Goal: Find specific page/section: Find specific page/section

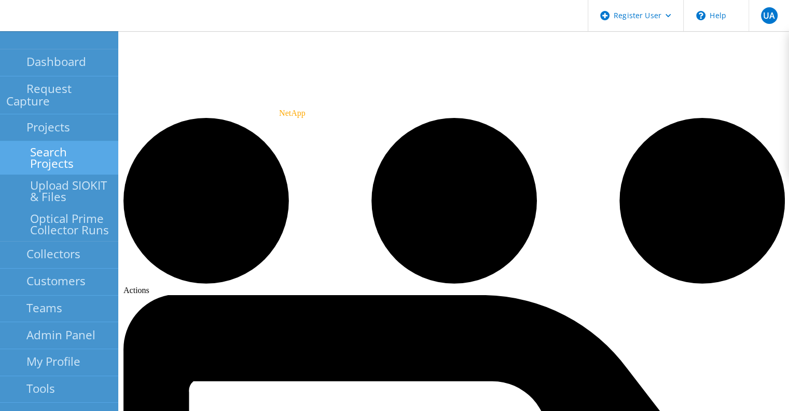
click at [46, 141] on link "Search Projects" at bounding box center [59, 157] width 118 height 33
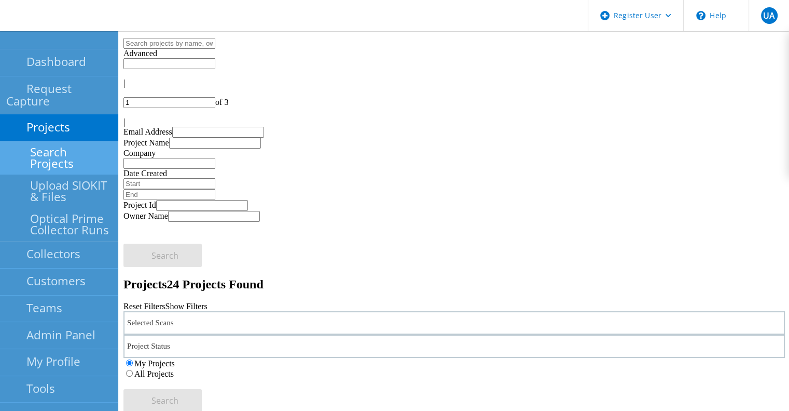
click at [174, 369] on label "All Projects" at bounding box center [153, 373] width 39 height 9
click at [133, 370] on input "All Projects" at bounding box center [129, 373] width 7 height 7
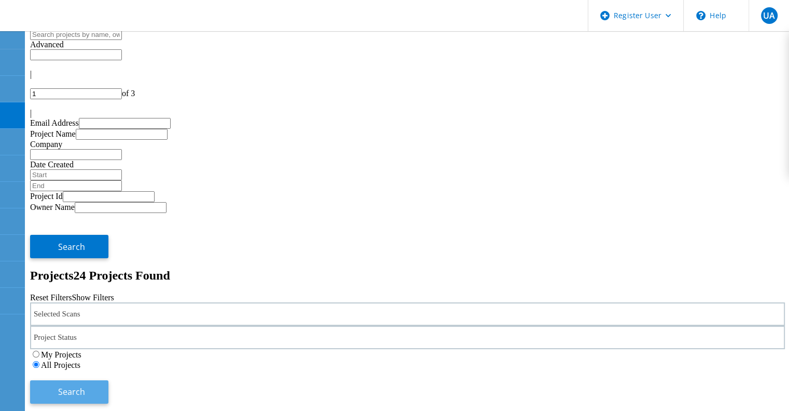
click at [108, 380] on button "Search" at bounding box center [69, 391] width 78 height 23
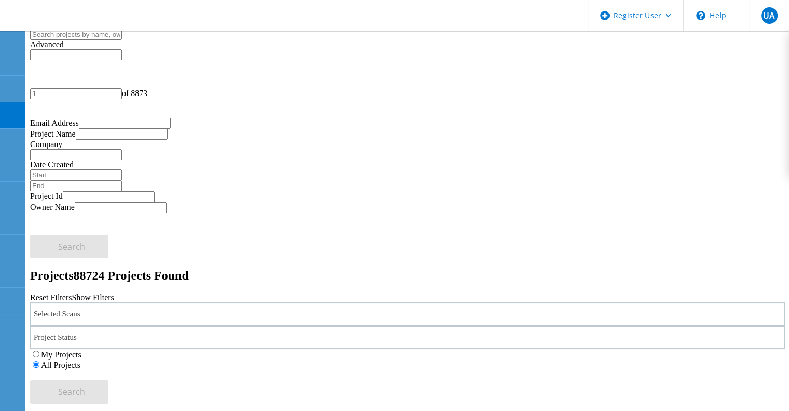
click at [187, 302] on div "Selected Scans" at bounding box center [407, 313] width 755 height 23
click at [91, 286] on label "NetApp" at bounding box center [78, 290] width 26 height 9
click at [63, 287] on input "NetApp" at bounding box center [60, 290] width 7 height 7
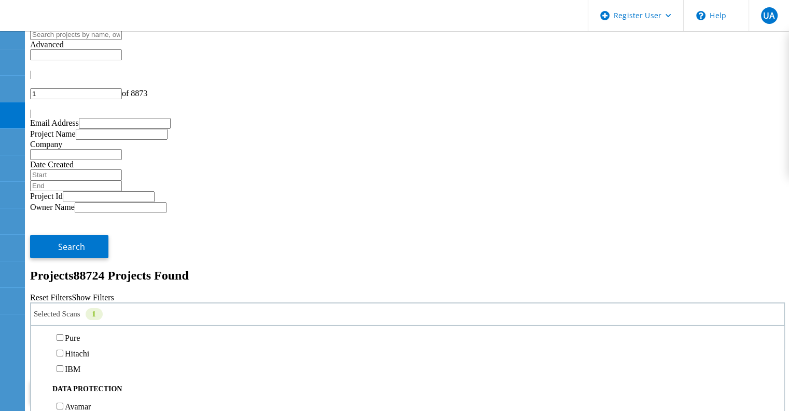
click at [85, 386] on span "Search" at bounding box center [71, 391] width 27 height 11
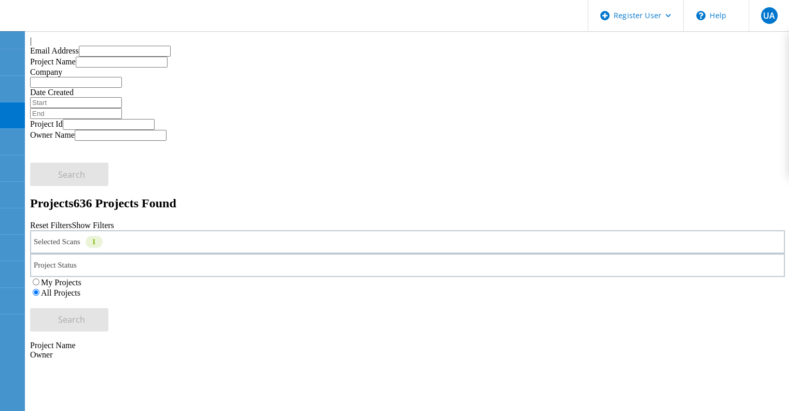
scroll to position [0, 0]
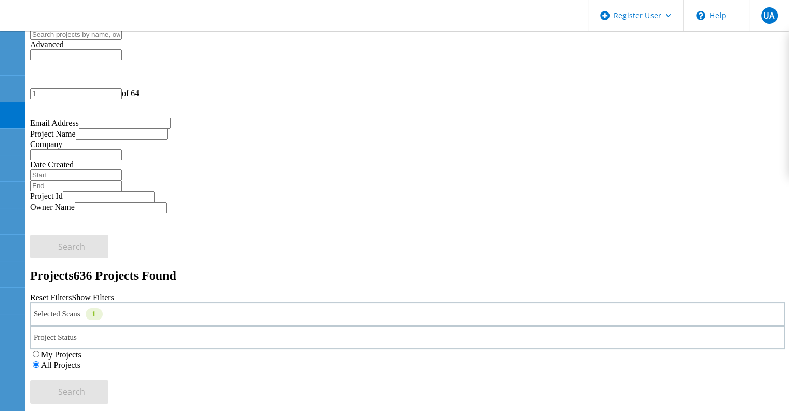
click at [762, 99] on div at bounding box center [407, 103] width 755 height 9
type input "2"
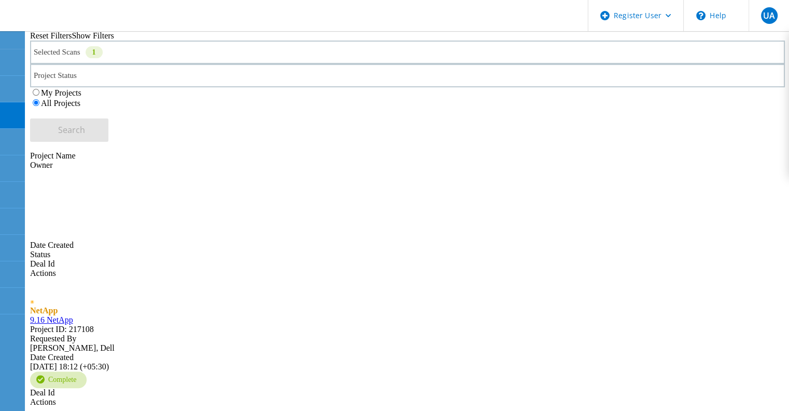
scroll to position [263, 0]
